Goal: Find contact information: Find contact information

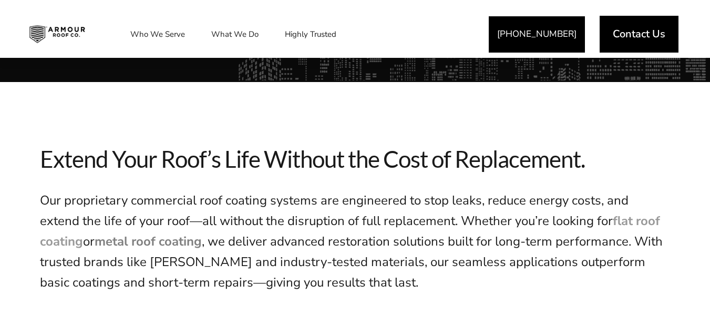
scroll to position [378, 0]
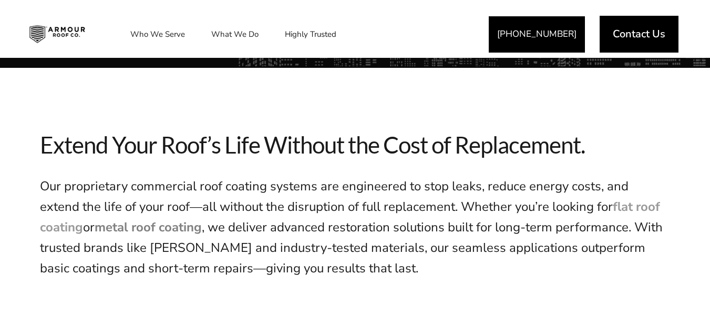
drag, startPoint x: 717, startPoint y: 18, endPoint x: 718, endPoint y: 45, distance: 27.4
click at [632, 36] on span "Contact Us" at bounding box center [639, 33] width 53 height 11
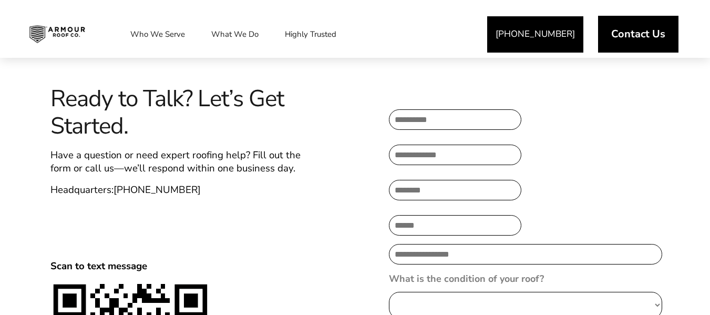
scroll to position [386, 0]
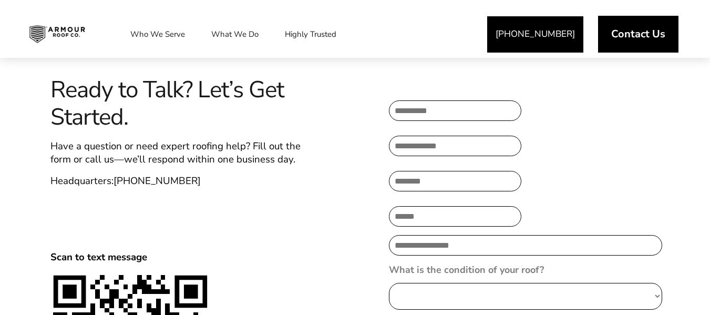
drag, startPoint x: 718, startPoint y: 25, endPoint x: 706, endPoint y: 91, distance: 67.4
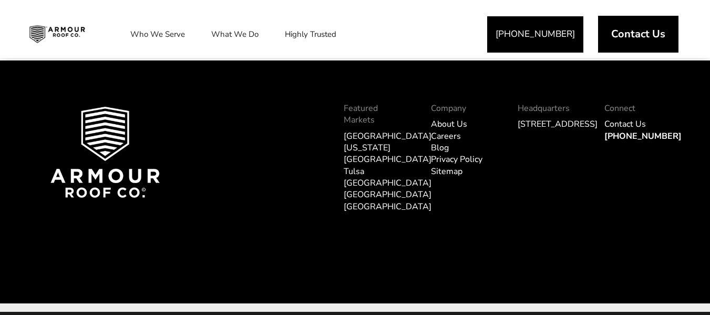
scroll to position [1401, 0]
